Goal: Information Seeking & Learning: Learn about a topic

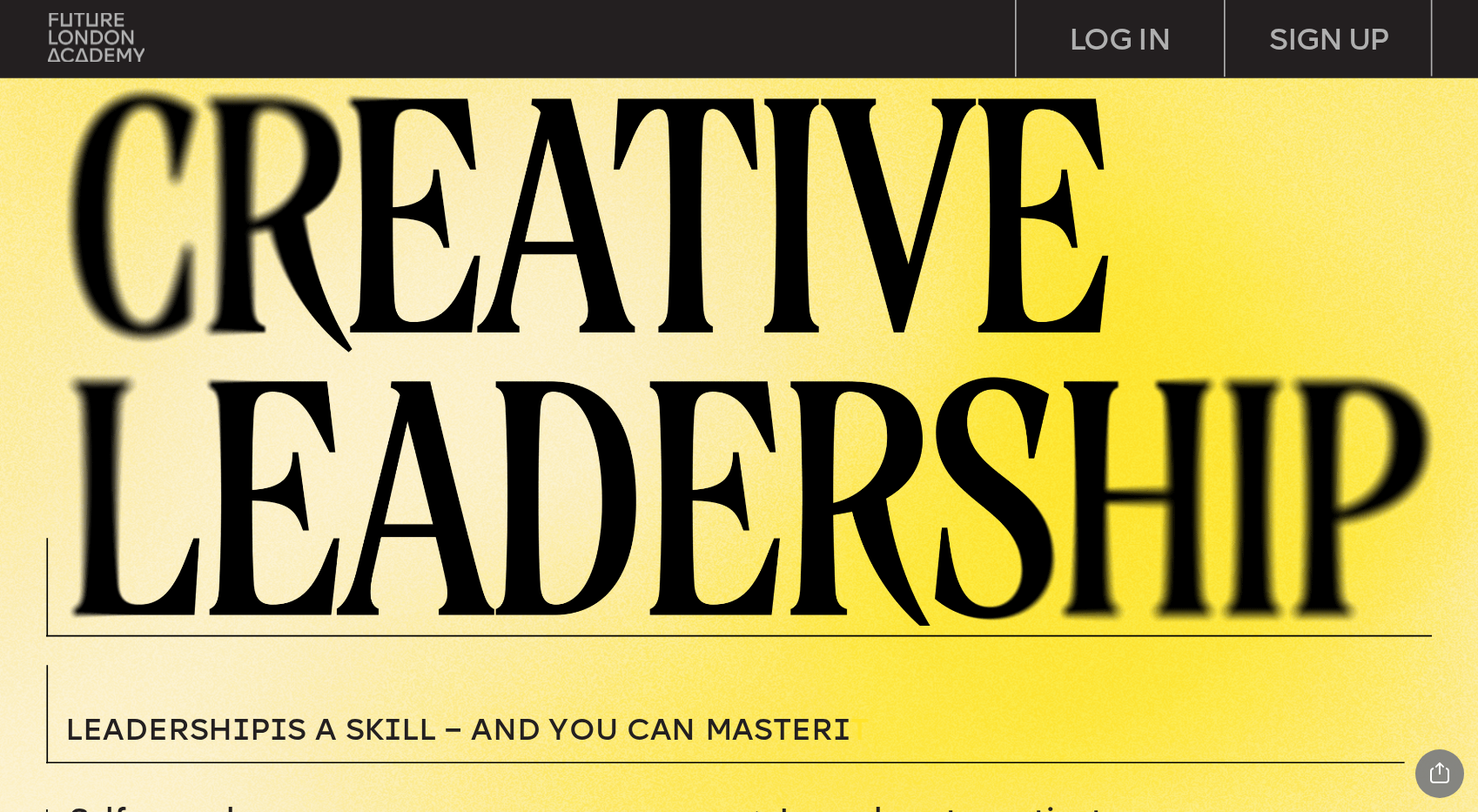
scroll to position [3535, 0]
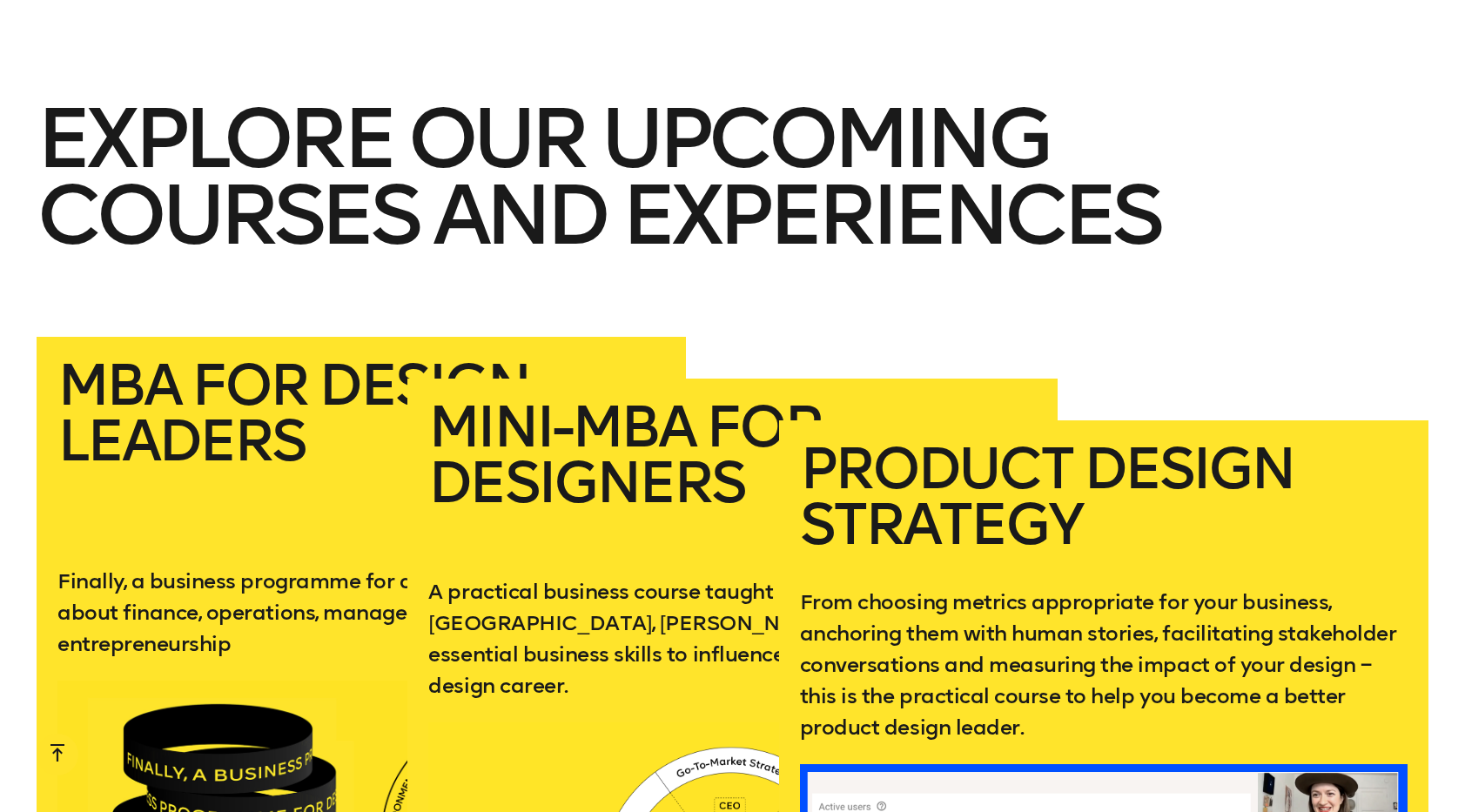
scroll to position [3098, 0]
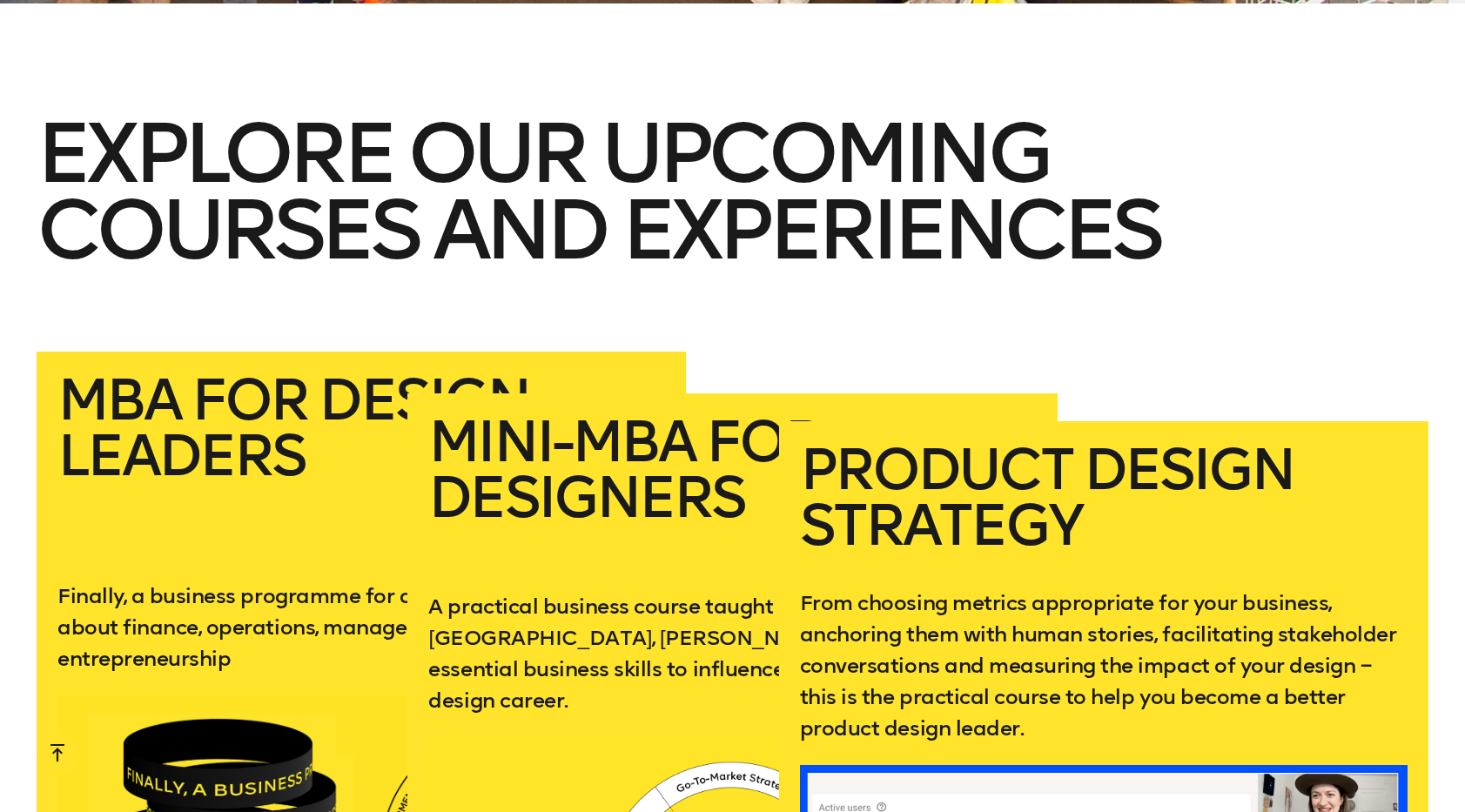
click at [1166, 443] on h2 "Product Design Strategy" at bounding box center [1104, 501] width 607 height 118
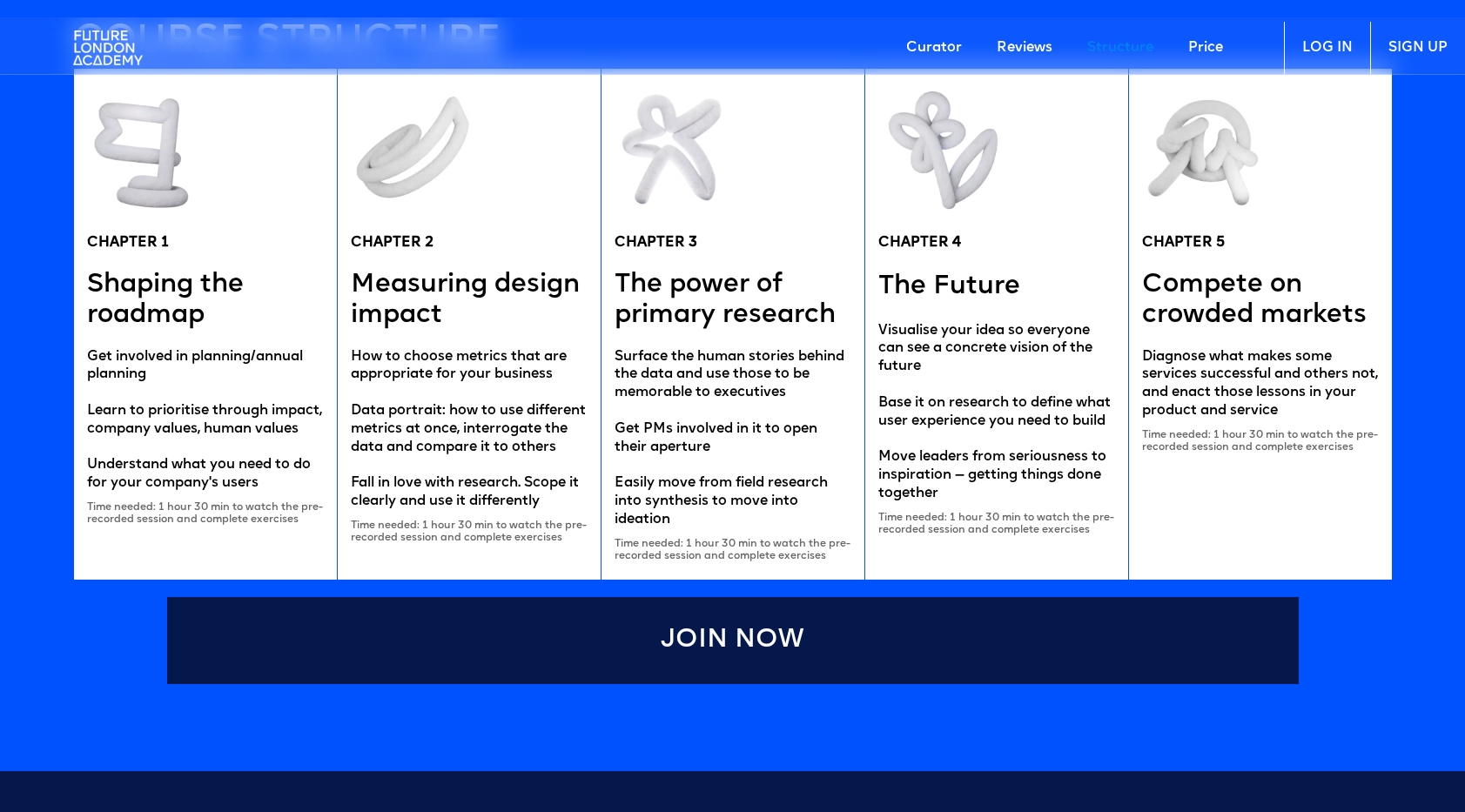
scroll to position [3479, 0]
